Goal: Feedback & Contribution: Leave review/rating

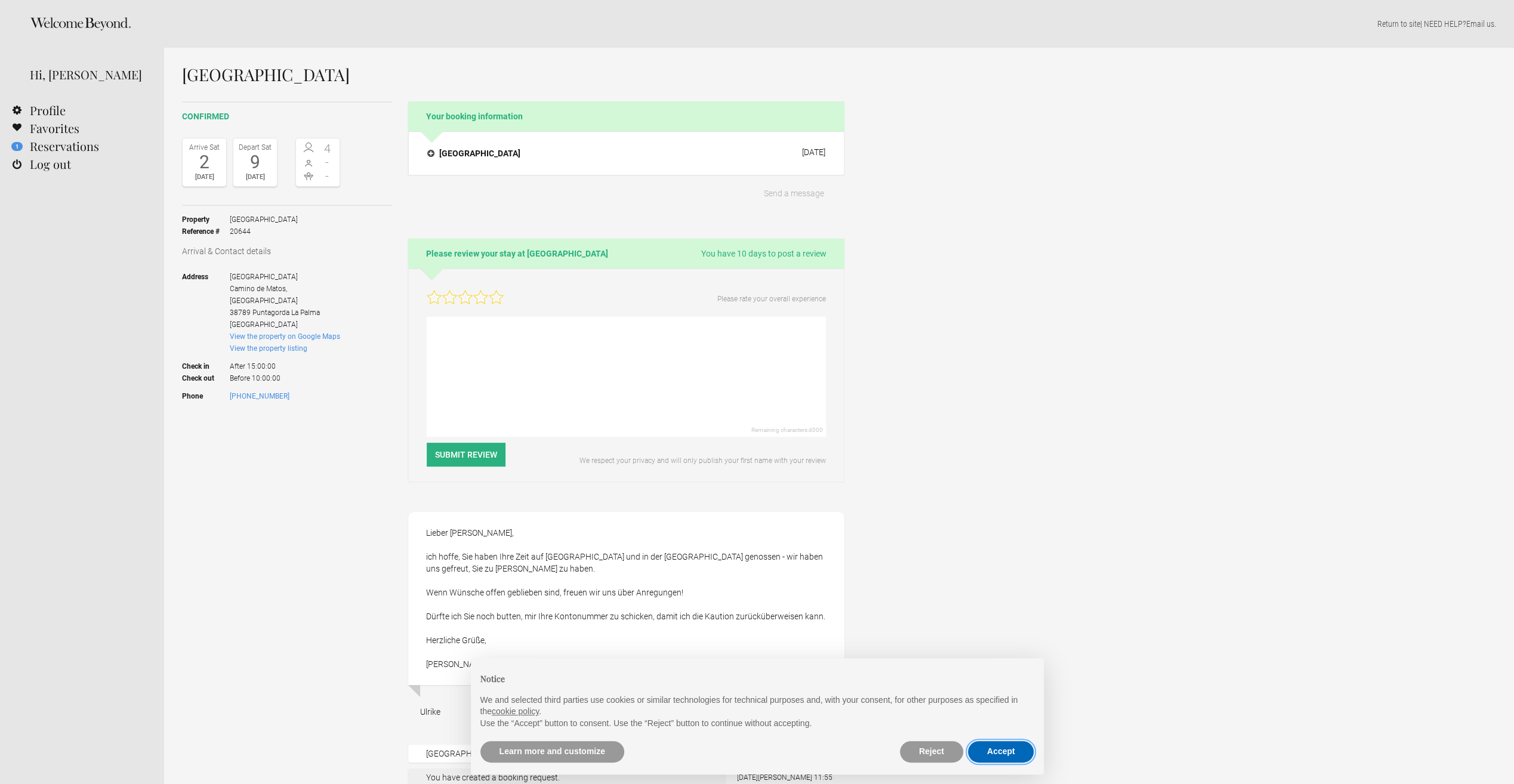
click at [999, 751] on button "Accept" at bounding box center [1001, 752] width 67 height 21
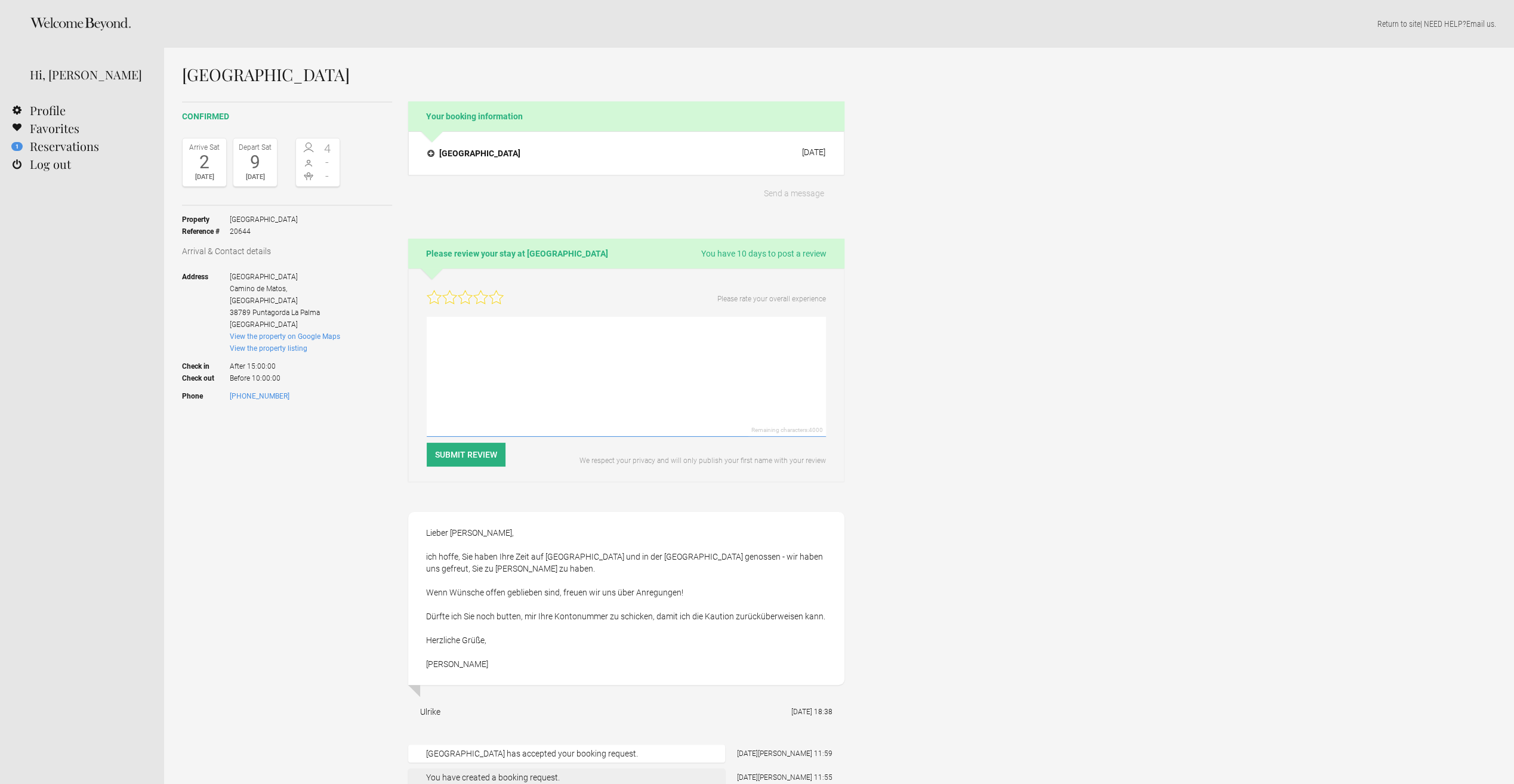
click at [502, 357] on textarea at bounding box center [627, 377] width 399 height 120
drag, startPoint x: 667, startPoint y: 357, endPoint x: 593, endPoint y: 355, distance: 74.0
click at [593, 355] on textarea "Liebe [PERSON_NAME], wir hatten eine großartige Zeit. Wir mieten seit langem ho…" at bounding box center [627, 377] width 399 height 120
click at [627, 358] on textarea "Liebe [PERSON_NAME], wir hatten eine großartige Zeit. Wir mieten seit langem ho…" at bounding box center [627, 377] width 399 height 120
click at [814, 372] on textarea "Liebe [PERSON_NAME], wir hatten eine großartige Zeit. Wir mieten seit langem ho…" at bounding box center [627, 377] width 399 height 120
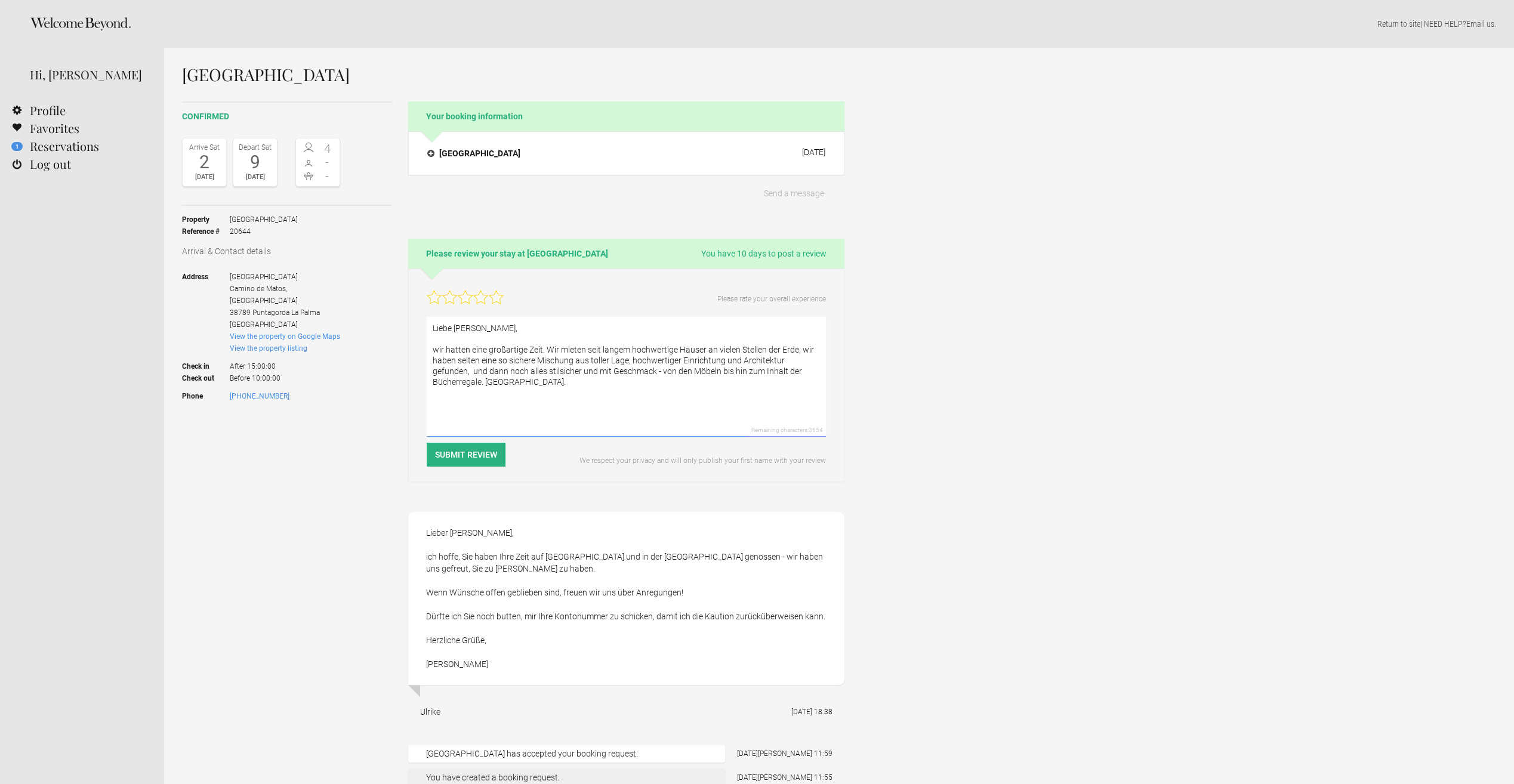
click at [459, 408] on textarea "Liebe [PERSON_NAME], wir hatten eine großartige Zeit. Wir mieten seit langem ho…" at bounding box center [627, 377] width 399 height 120
click at [482, 377] on textarea "Liebe [PERSON_NAME], wir hatten eine großartige Zeit. Wir mieten seit langem ho…" at bounding box center [627, 377] width 399 height 120
drag, startPoint x: 628, startPoint y: 350, endPoint x: 561, endPoint y: 346, distance: 67.1
click at [561, 346] on textarea "Liebe [PERSON_NAME], wir hatten eine großartige Zeit. Wir mieten seit langem ho…" at bounding box center [627, 377] width 399 height 120
click at [794, 351] on textarea "Liebe [PERSON_NAME], wir hatten eine großartige Zeit. Wir haben schon viele hoc…" at bounding box center [627, 377] width 399 height 120
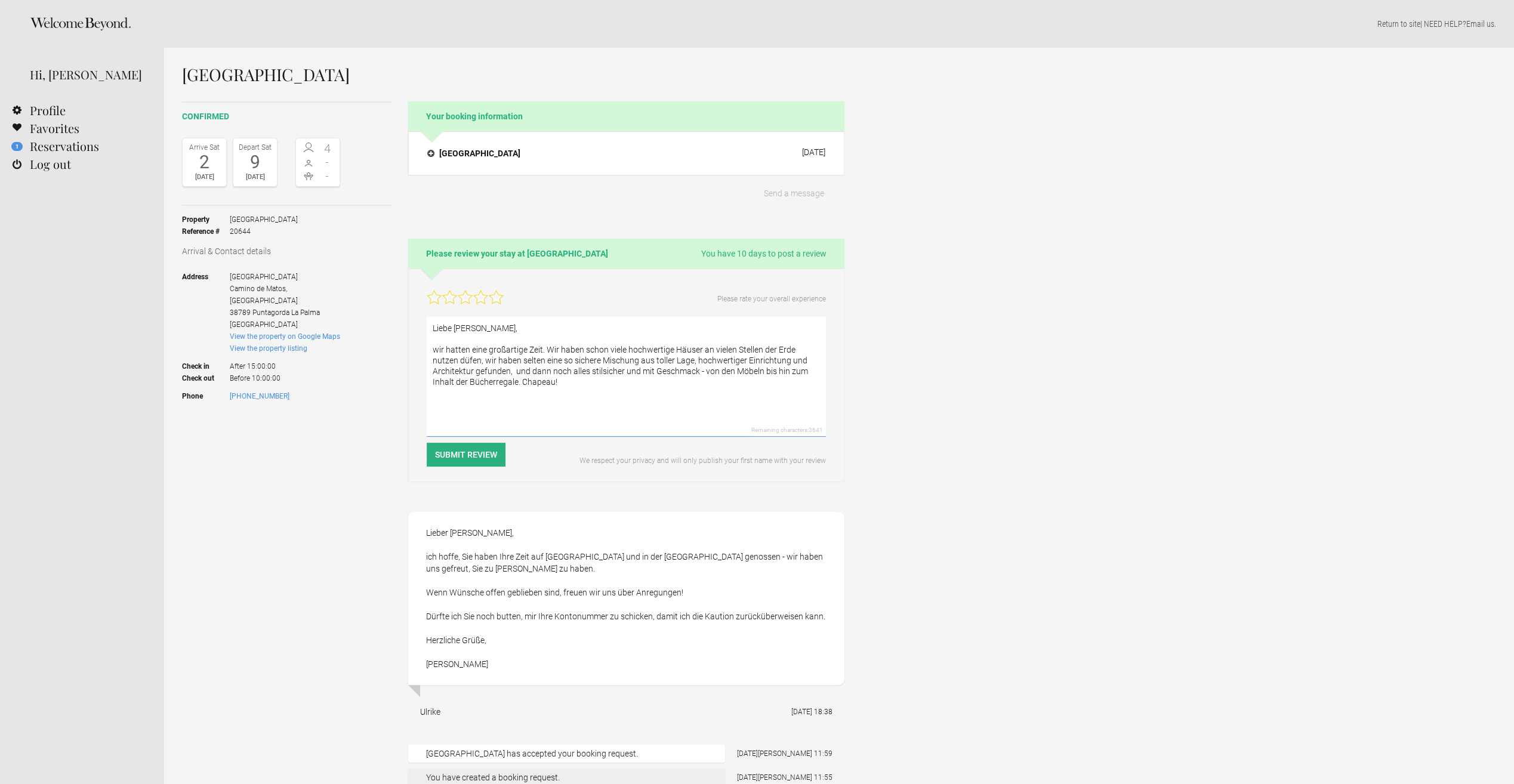
drag, startPoint x: 703, startPoint y: 347, endPoint x: 482, endPoint y: 356, distance: 221.2
click at [482, 356] on textarea "Liebe [PERSON_NAME], wir hatten eine großartige Zeit. Wir haben schon viele hoc…" at bounding box center [627, 377] width 399 height 120
click at [622, 414] on textarea "Liebe [PERSON_NAME], wir hatten eine großartige Zeit. Wir haben schon viele hoc…" at bounding box center [627, 377] width 399 height 120
click at [762, 418] on textarea "Liebe [PERSON_NAME], wir hatten eine großartige Zeit. Wir haben schon viele hoc…" at bounding box center [627, 377] width 399 height 120
click at [696, 371] on textarea "Liebe [PERSON_NAME], wir hatten eine großartige Zeit. Wir haben schon viele hoc…" at bounding box center [627, 377] width 399 height 120
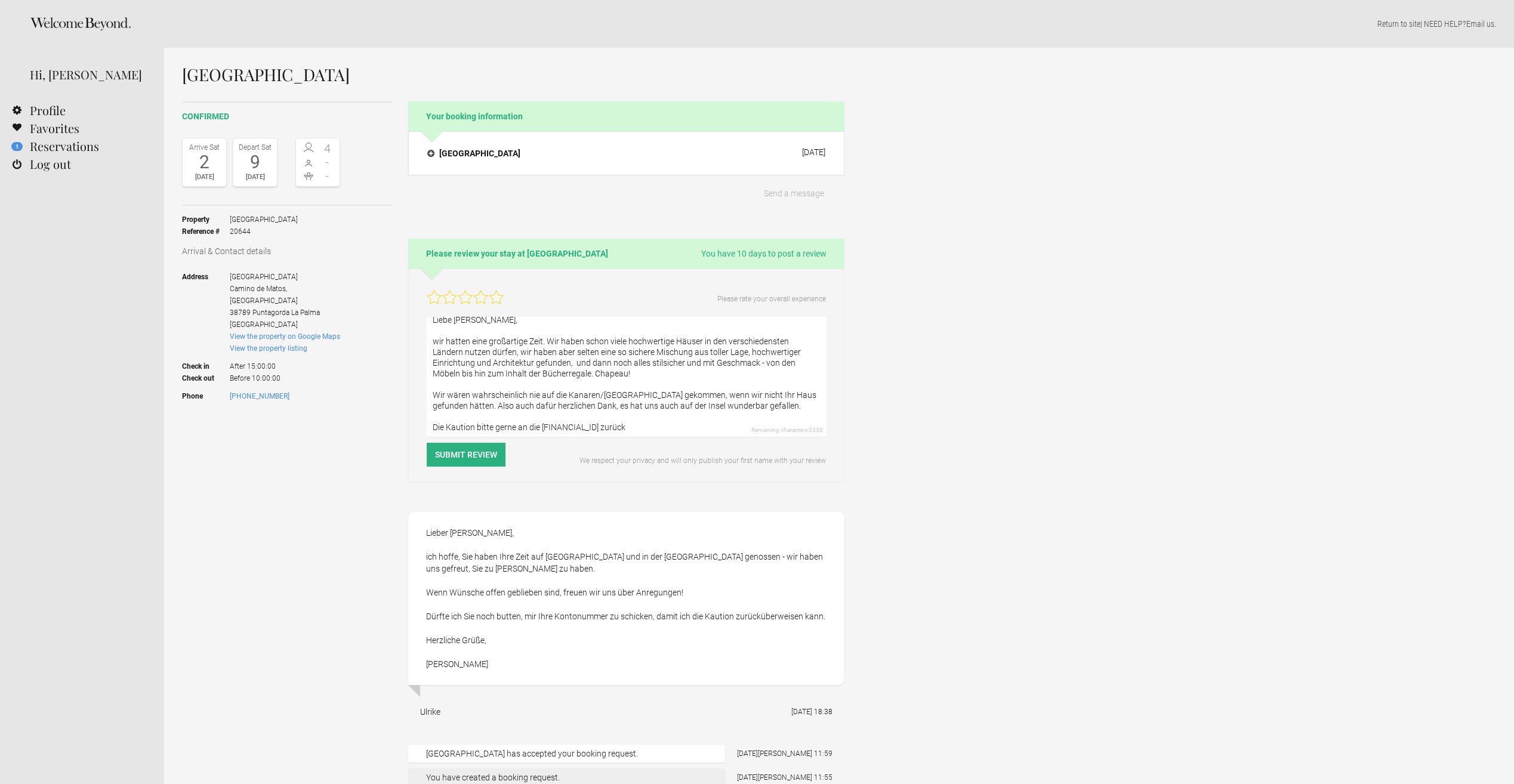
scroll to position [1, 0]
click at [625, 382] on textarea "Liebe [PERSON_NAME], wir hatten eine großartige Zeit. Wir haben schon viele hoc…" at bounding box center [627, 377] width 399 height 120
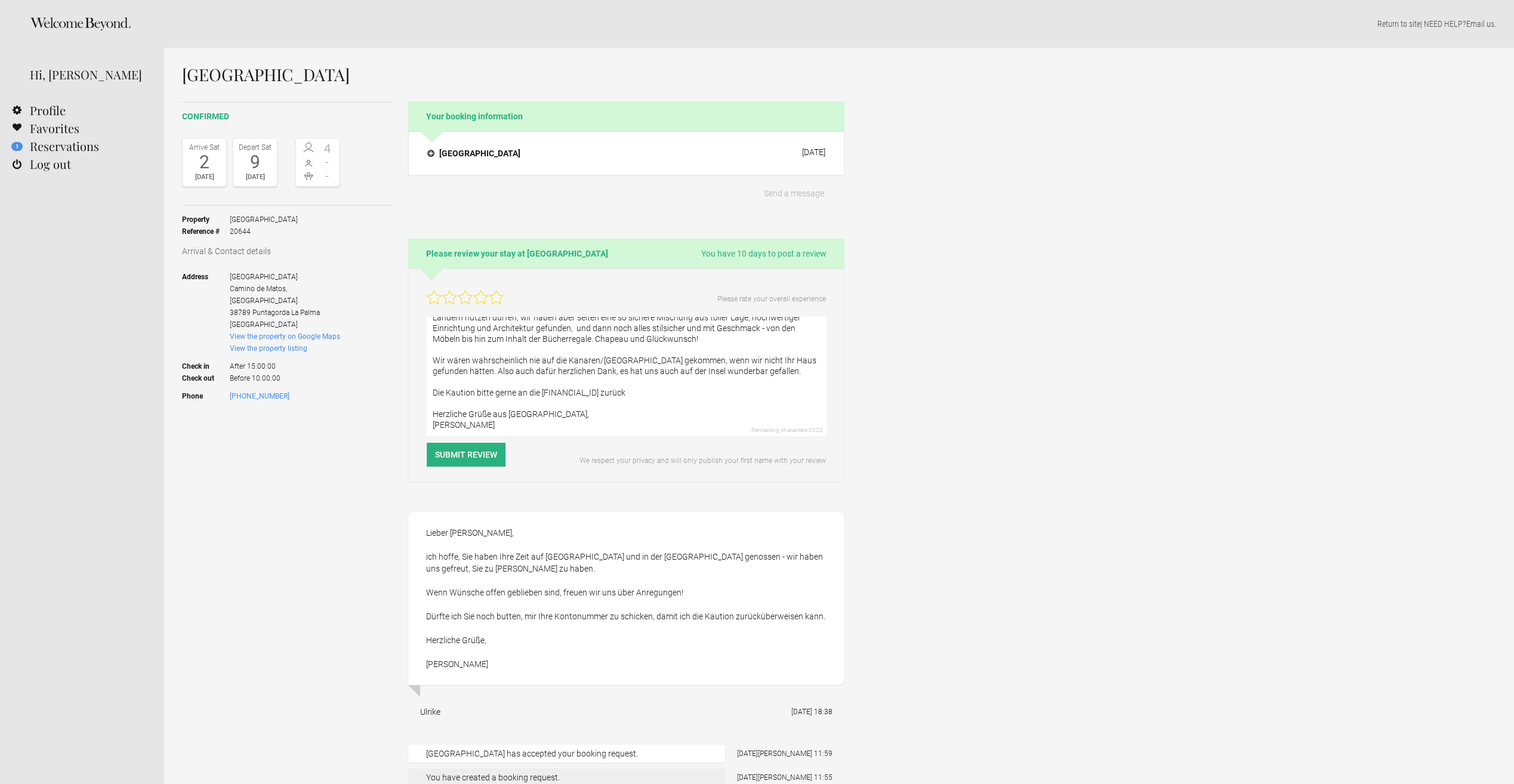
type textarea "Liebe [PERSON_NAME], wir hatten eine großartige Zeit. Wir haben schon viele hoc…"
click at [495, 300] on icon at bounding box center [496, 297] width 14 height 13
click at [477, 451] on button "Submit Review" at bounding box center [466, 455] width 79 height 24
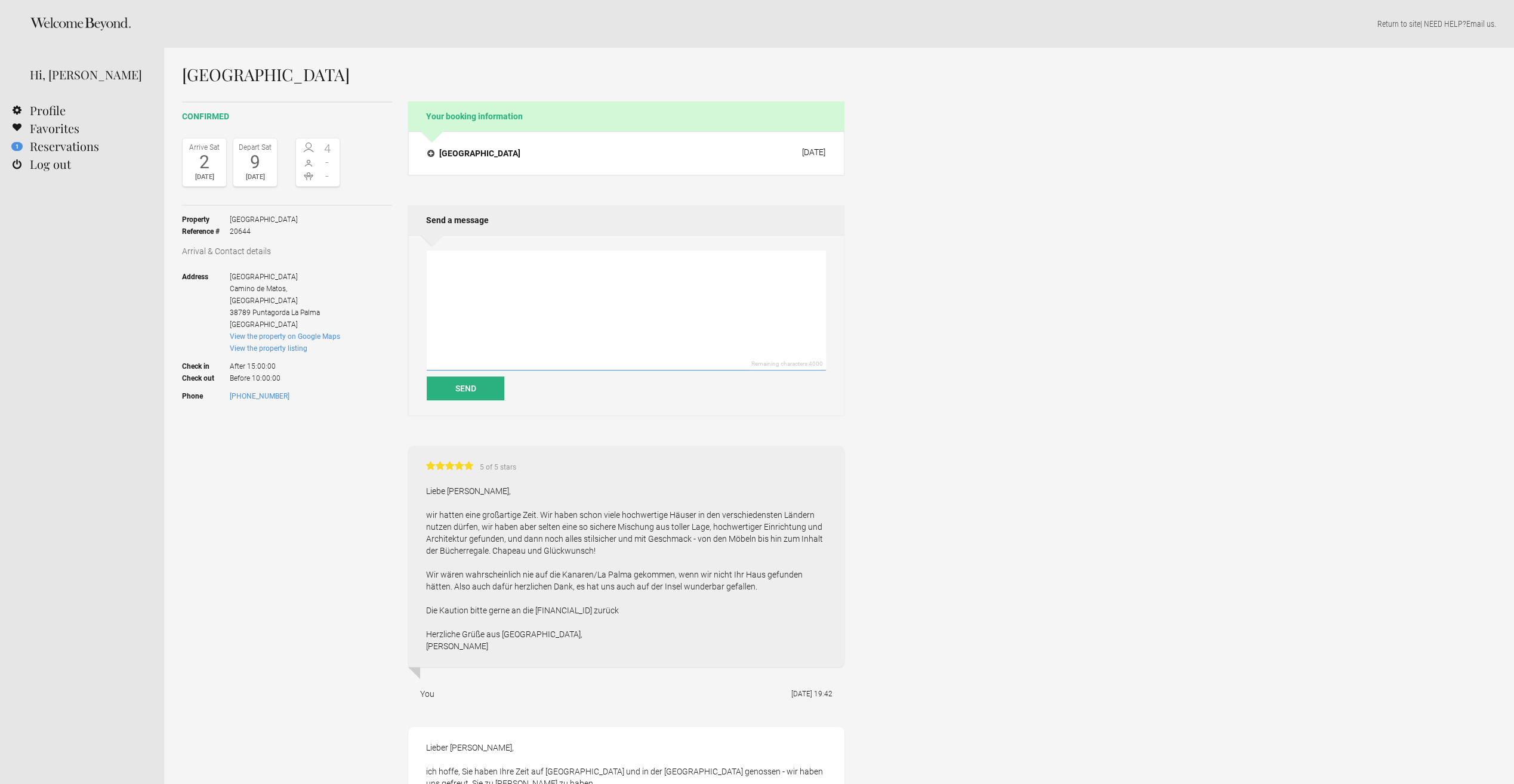
click at [479, 349] on textarea at bounding box center [627, 311] width 399 height 120
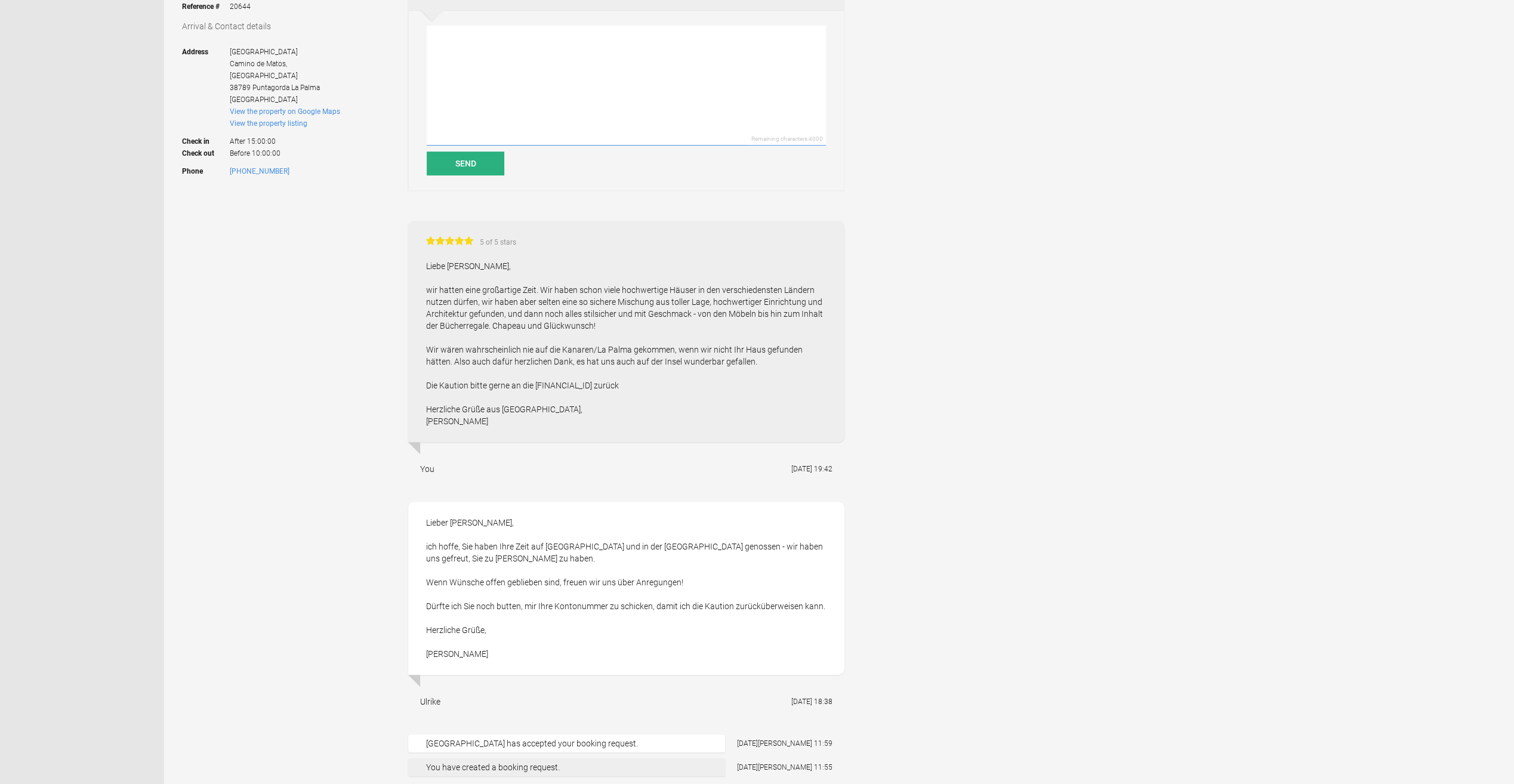
scroll to position [222, 0]
drag, startPoint x: 479, startPoint y: 422, endPoint x: 397, endPoint y: 271, distance: 171.8
click at [397, 271] on div "confirmed Arrive Sat 2 Aug 2025 Depart Sat 9 Aug 2025 4 - - Toggle booking deta…" at bounding box center [513, 353] width 663 height 947
copy div "Liebe Frau Krause, wir hatten eine großartige Zeit. Wir haben schon viele hochw…"
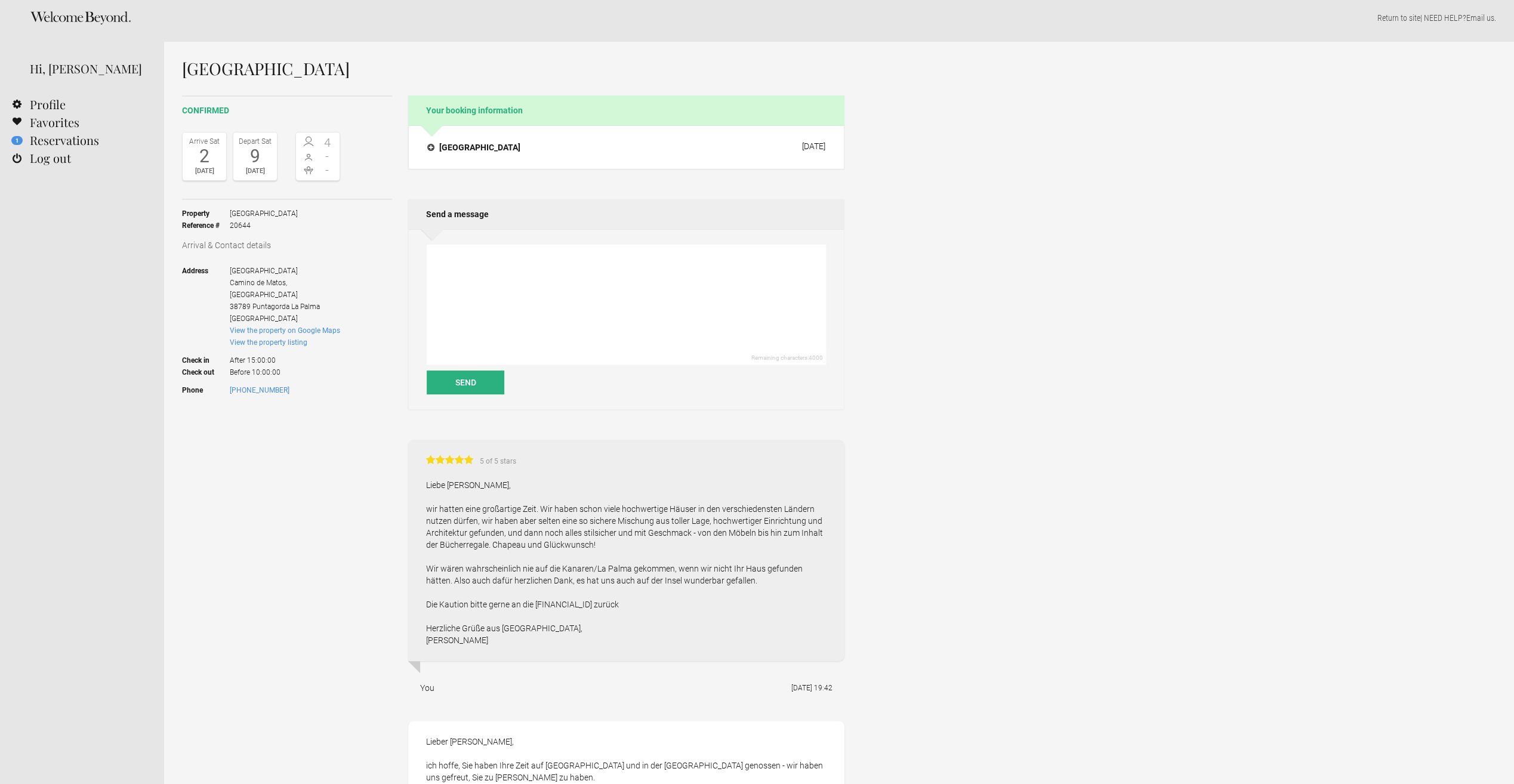
scroll to position [0, 0]
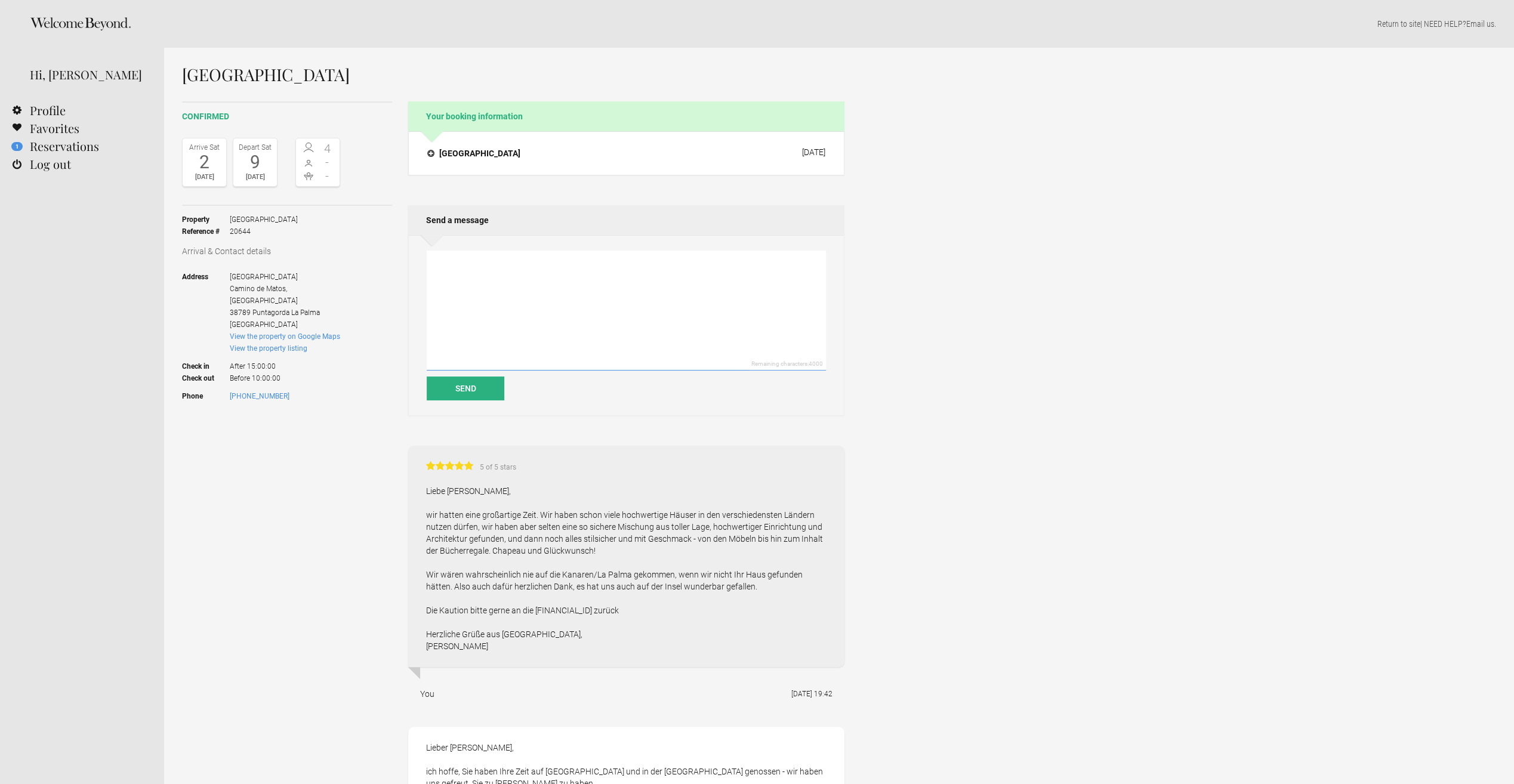
click at [537, 274] on textarea at bounding box center [627, 311] width 399 height 120
paste textarea "Liebe Frau Krause, wir hatten eine großartige Zeit. Wir haben schon viele hochw…"
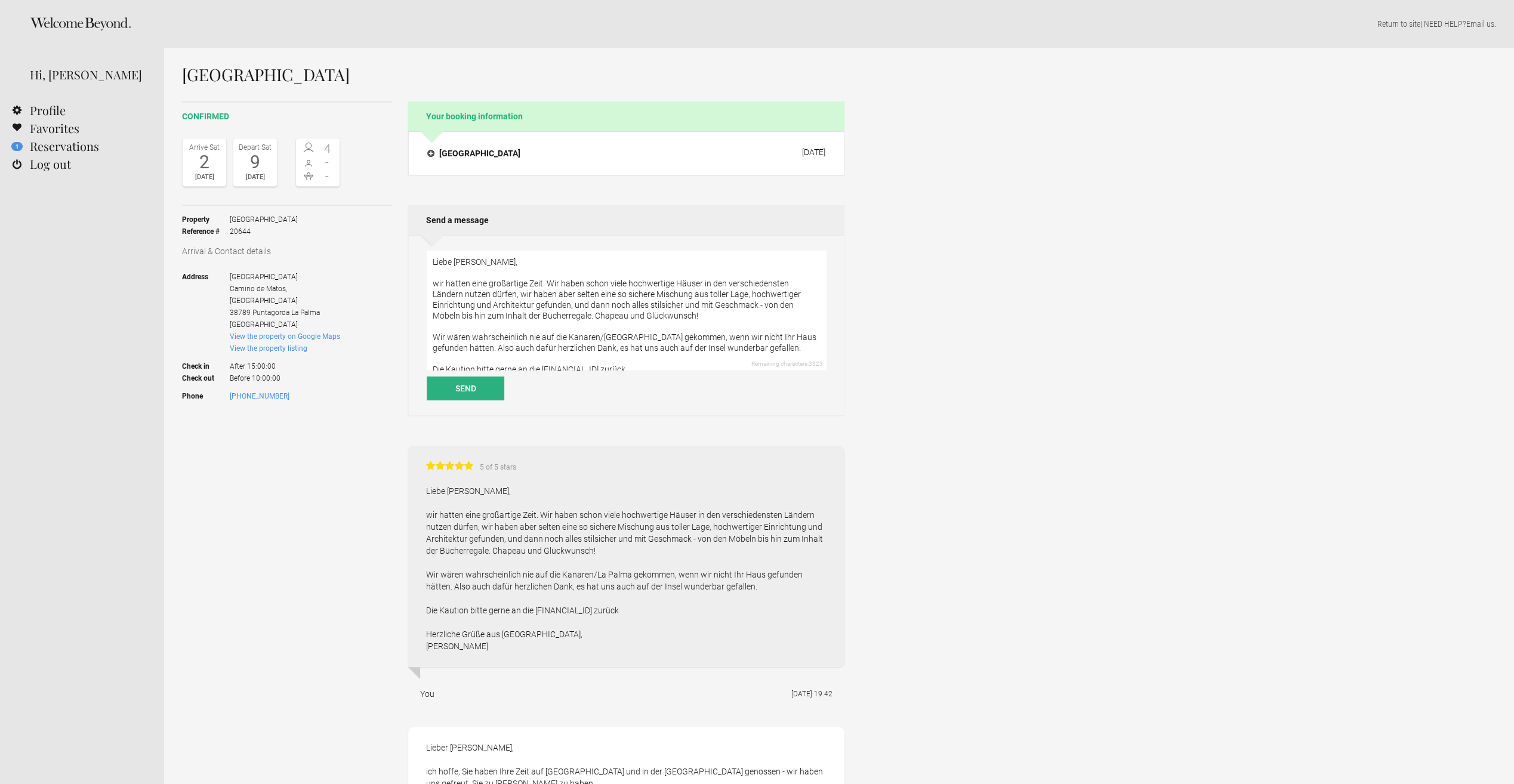
type textarea "Liebe Frau Krause, wir hatten eine großartige Zeit. Wir haben schon viele hochw…"
click at [1033, 260] on div "Villa La Palma confirmed Arrive Sat 2 Aug 2025 Depart Sat 9 Aug 2025 4 - - Togg…" at bounding box center [839, 548] width 1350 height 1002
